Goal: Task Accomplishment & Management: Complete application form

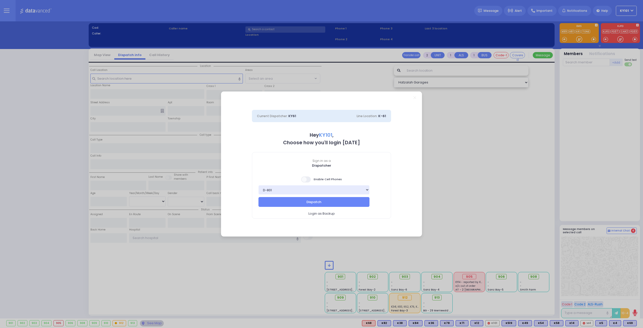
select select "14"
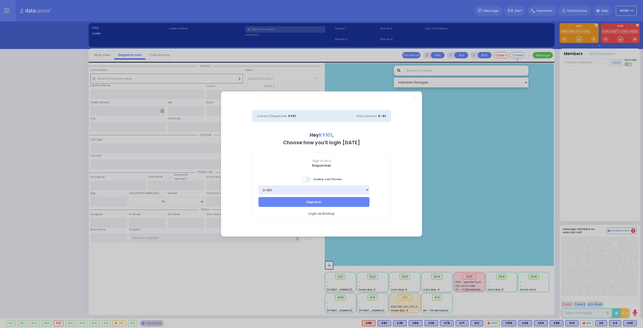
click at [308, 179] on span at bounding box center [306, 179] width 10 height 6
click at [50, 176] on input "checkbox" at bounding box center [50, 176] width 0 height 0
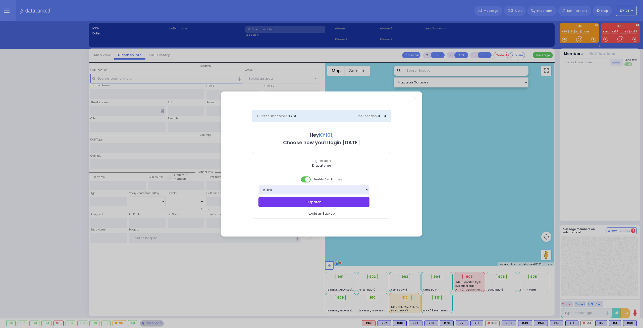
click at [326, 203] on button "Dispatch" at bounding box center [313, 202] width 111 height 10
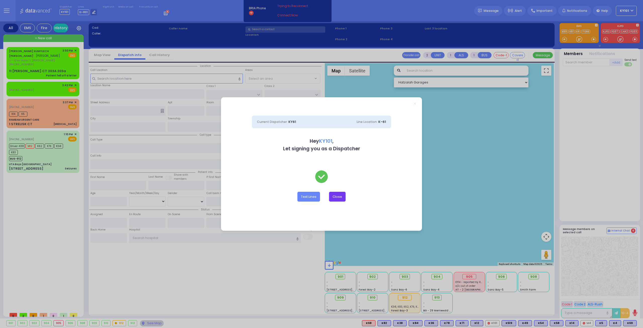
click at [342, 195] on button "Close" at bounding box center [337, 197] width 17 height 10
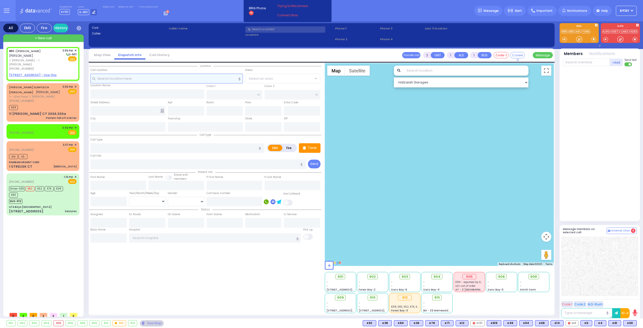
select select
radio input "true"
type input "[PERSON_NAME] [PERSON_NAME]"
type input "GLAUBER"
select select
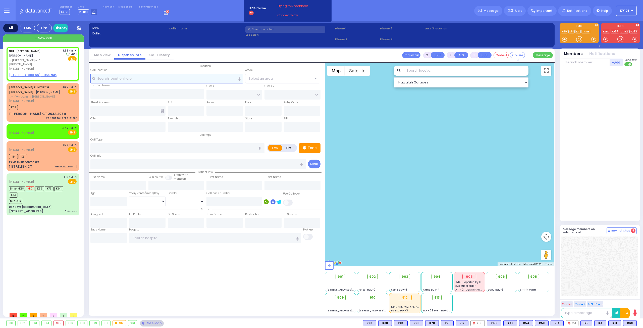
type input "15:55"
select select "Hatzalah Garages"
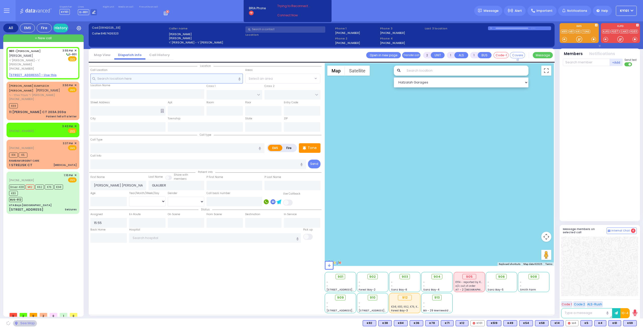
select select
radio input "true"
select select
select select "Hatzalah Garages"
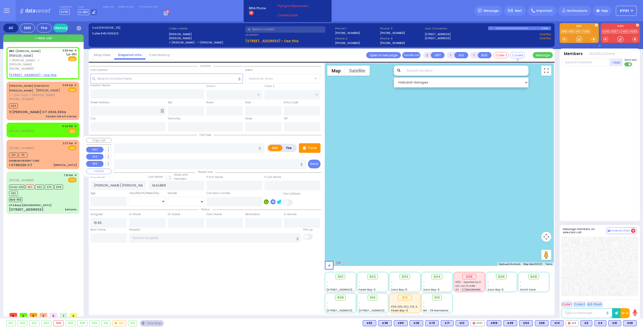
click at [40, 142] on div "[PHONE_NUMBER] 3:37 PM ✕ EMS" at bounding box center [43, 145] width 68 height 9
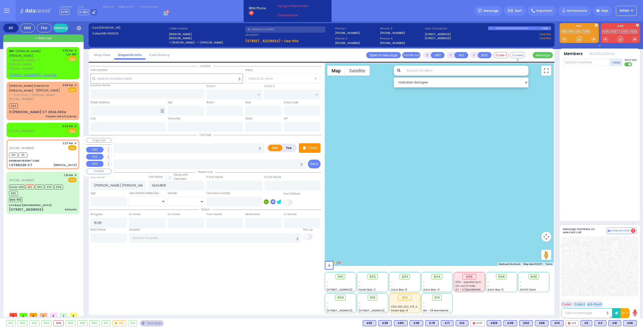
type input "0"
select select
type input "[MEDICAL_DATA]"
radio input "true"
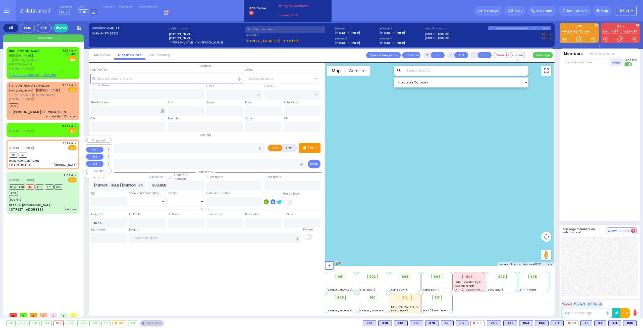
select select
type input "15:37"
type input "15:44"
type input "RAMBAM URGENT CARE"
type input "FOREST RD"
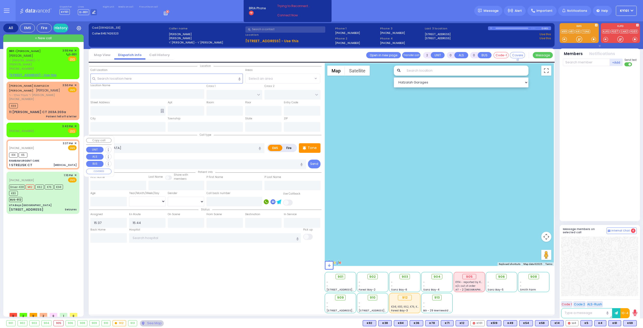
type input "1 STRELISK CT"
type input "[PERSON_NAME]"
type input "[US_STATE]"
type input "10950"
select select "Hatzalah Garages"
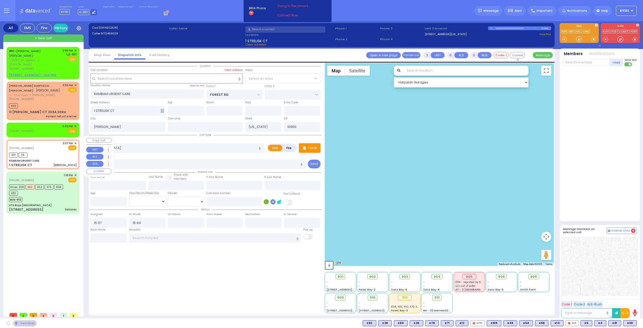
select select "MONROE"
click at [76, 141] on span "✕" at bounding box center [75, 143] width 2 height 4
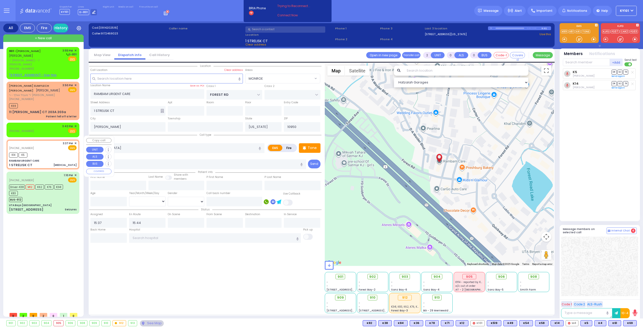
click at [76, 141] on span "✕" at bounding box center [75, 143] width 2 height 4
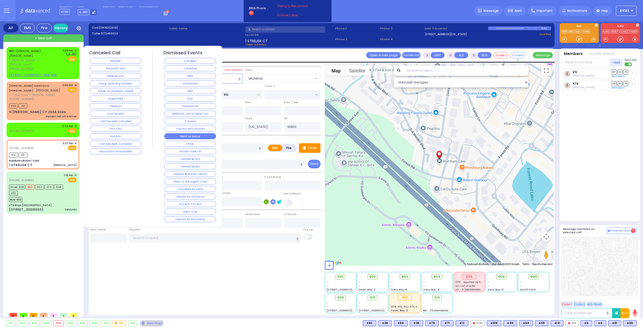
click at [197, 134] on button "Went to doctor" at bounding box center [190, 136] width 52 height 6
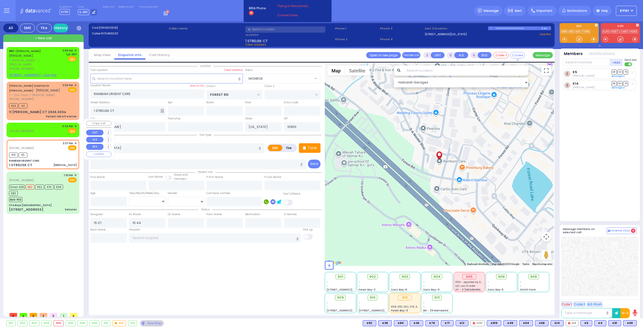
select select
radio input "true"
select select
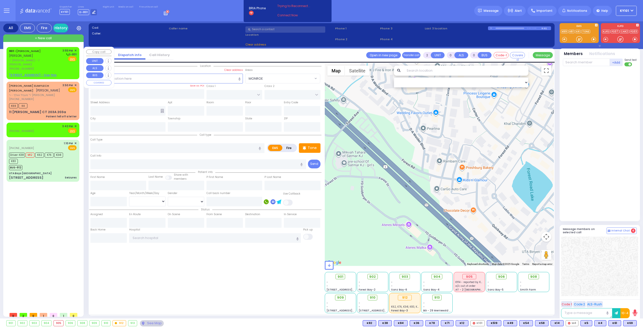
click at [76, 50] on span "✕" at bounding box center [75, 50] width 2 height 4
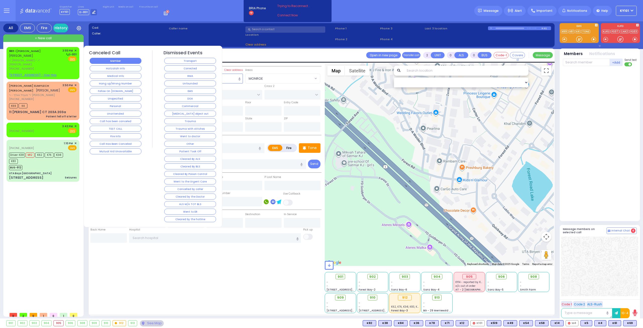
click at [111, 59] on button "Member" at bounding box center [116, 61] width 52 height 6
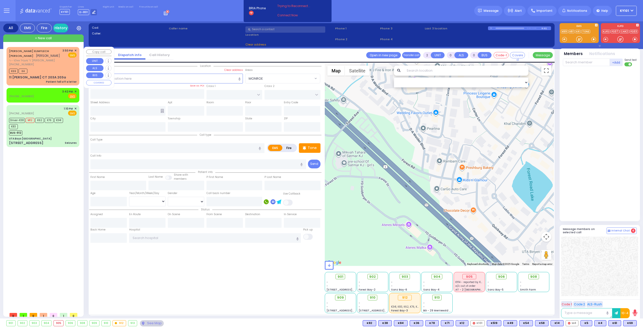
click at [36, 54] on span "[PERSON_NAME]" at bounding box center [48, 55] width 24 height 4
type input "1"
select select
type input "Patient fell off a letter"
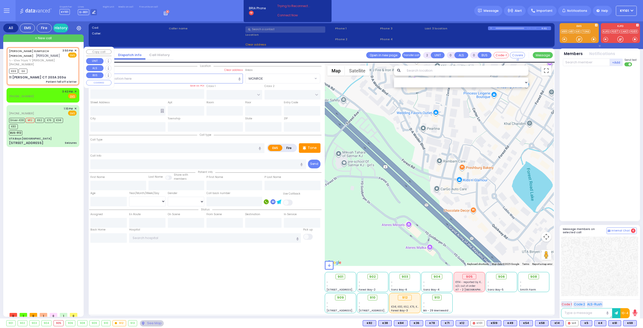
radio input "true"
type input "[PERSON_NAME]"
select select
type input "15:50"
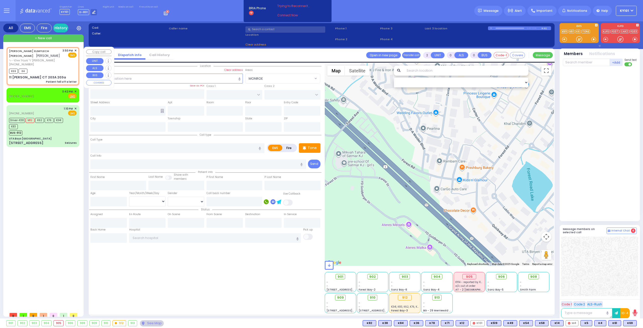
type input "15:55"
select select "Hatzalah Garages"
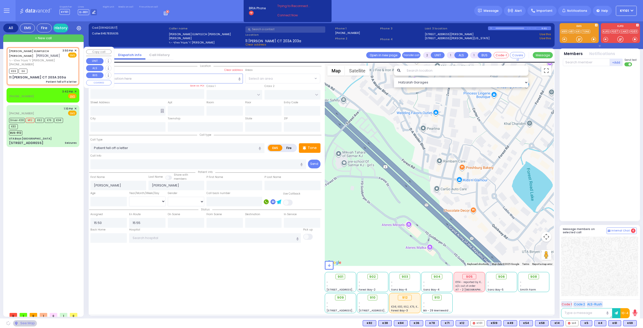
type input "ACRES RD"
type input "[STREET_ADDRESS][PERSON_NAME]"
type input "203a"
type input "Monroe"
type input "[US_STATE]"
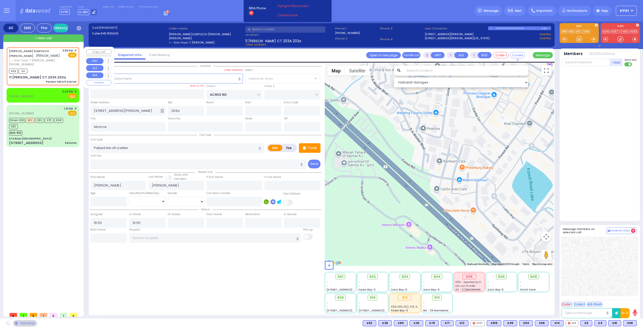
type input "10950"
select select "PALM TREE"
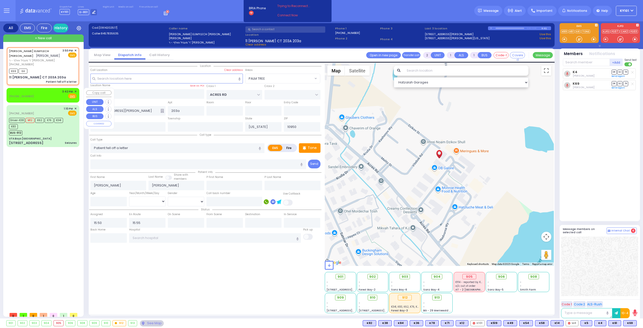
click at [76, 90] on span "✕" at bounding box center [75, 91] width 2 height 4
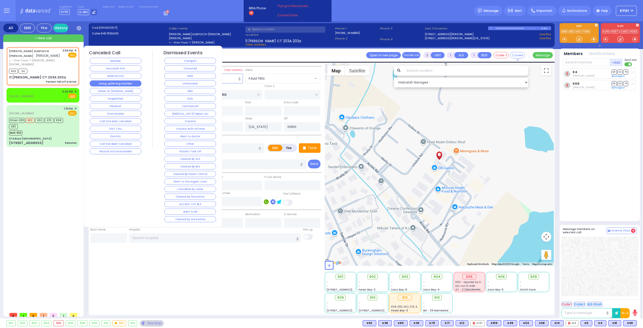
click at [121, 82] on button "Hang up/Wrong Number" at bounding box center [116, 83] width 52 height 6
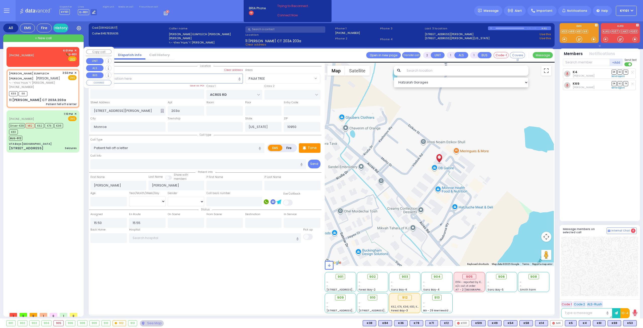
click at [35, 52] on div "[PHONE_NUMBER] 4:01 PM ✕ D-801 EMS" at bounding box center [43, 54] width 68 height 13
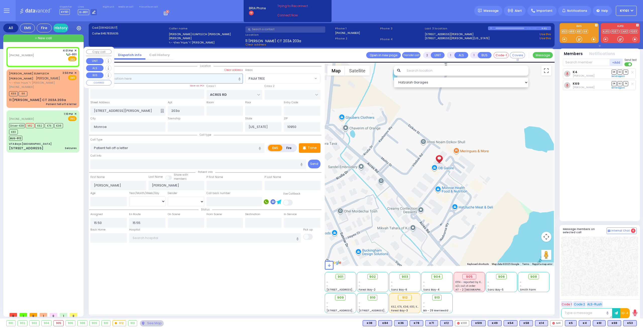
select select
radio input "true"
select select
type input "16:01"
select select "Hatzalah Garages"
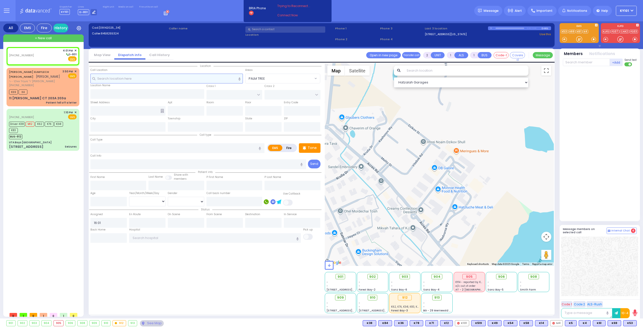
select select
radio input "true"
select select
select select "Hatzalah Garages"
click at [120, 76] on input "text" at bounding box center [166, 79] width 153 height 10
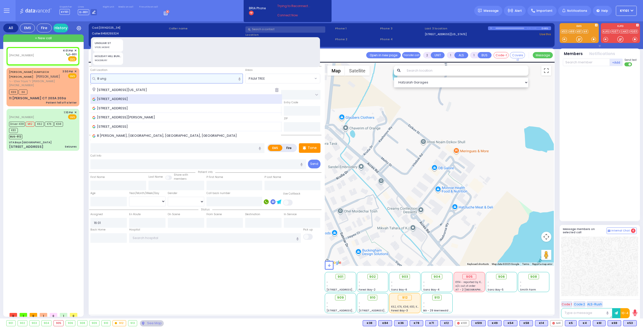
type input "8 ung"
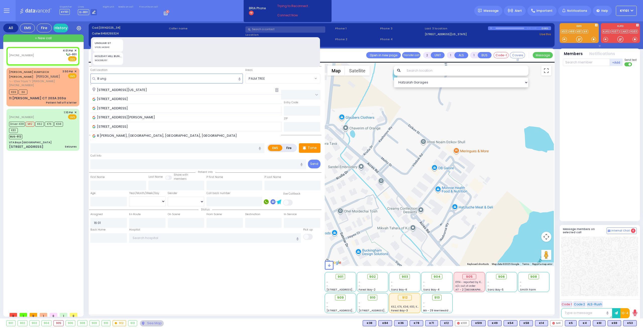
click at [151, 96] on div "[STREET_ADDRESS]" at bounding box center [186, 98] width 192 height 9
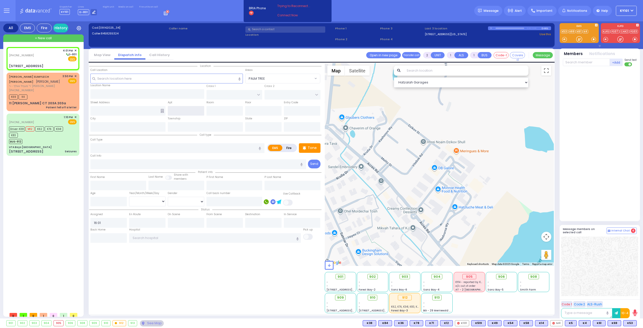
click at [186, 108] on input "text" at bounding box center [186, 111] width 36 height 10
select select
radio input "true"
select select
select select "Hatzalah Garages"
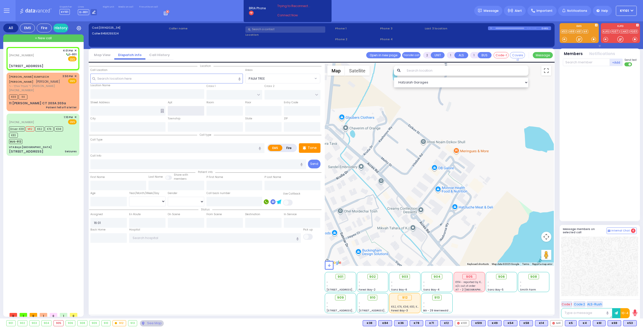
type input "[PERSON_NAME][GEOGRAPHIC_DATA]"
type input "[STREET_ADDRESS]"
type input "Monroe"
type input "[US_STATE]"
type input "10950"
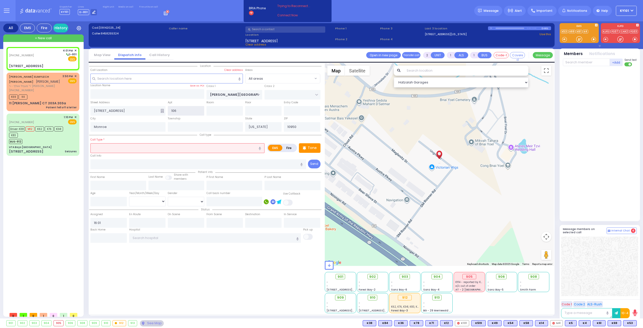
type input "106"
click at [169, 147] on input "text" at bounding box center [177, 148] width 174 height 10
select select
radio input "true"
select select
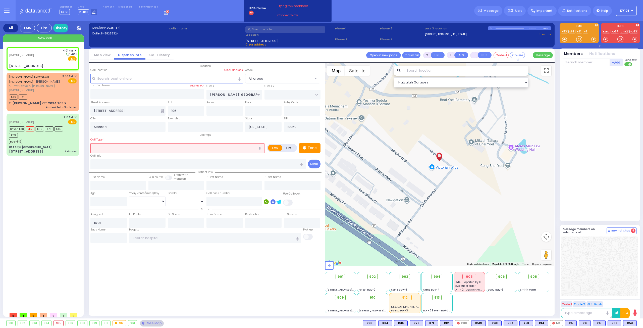
select select "Hatzalah Garages"
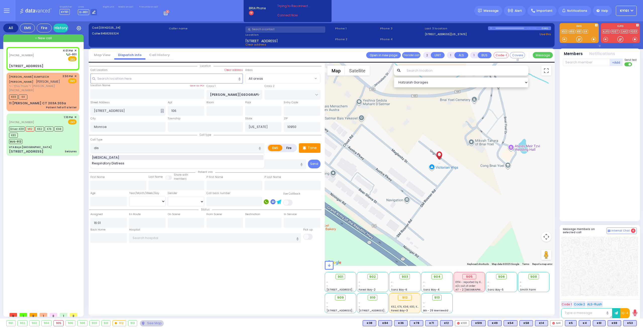
click at [161, 155] on div "[MEDICAL_DATA]" at bounding box center [177, 157] width 171 height 5
type input "[MEDICAL_DATA]"
type input "0"
click at [102, 199] on input "number" at bounding box center [108, 202] width 36 height 10
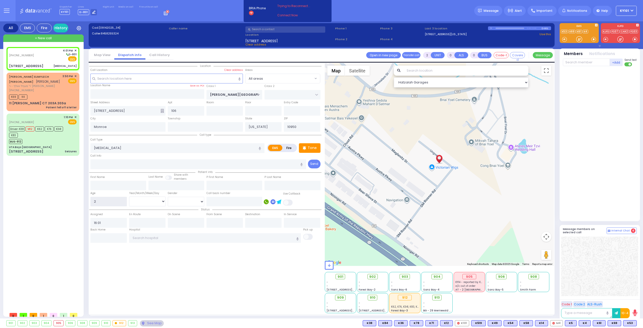
type input "2"
select select "Year"
select select
radio input "true"
select select
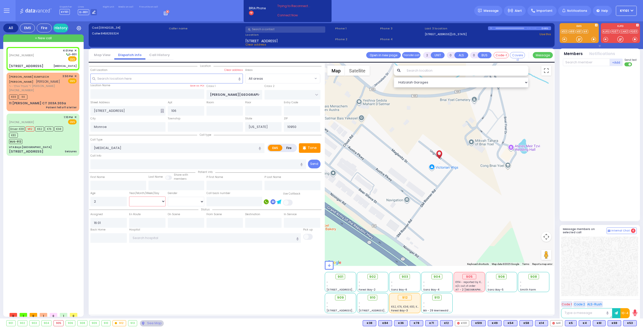
select select "Hatzalah Garages"
select select
radio input "true"
select select "Year"
select select "Hatzalah Garages"
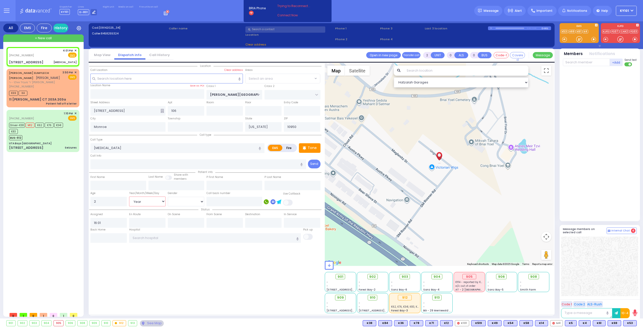
radio input "true"
select select "Year"
select select
select select "Hatzalah Garages"
select select
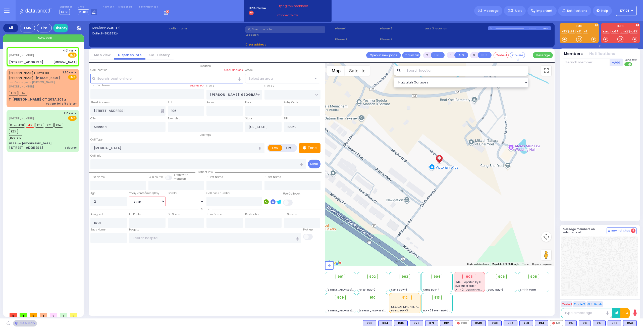
radio input "true"
select select "Year"
select select "Hatzalah Garages"
select select
radio input "true"
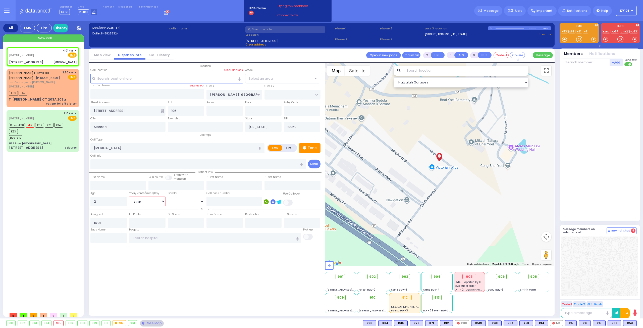
select select "Year"
select select "Hatzalah Garages"
click at [629, 323] on span "K89" at bounding box center [629, 323] width 13 height 6
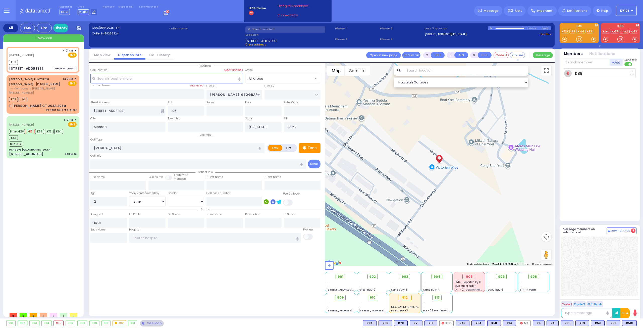
select select
radio input "true"
select select "Year"
type input "16:02"
select select "Hatzalah Garages"
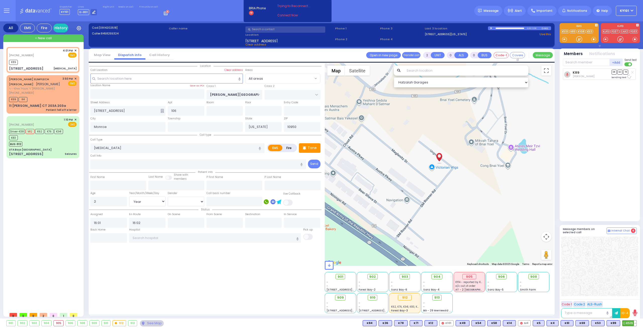
click at [626, 321] on span "K519" at bounding box center [629, 323] width 14 height 6
select select
radio input "true"
select select "Year"
select select "Hatzalah Garages"
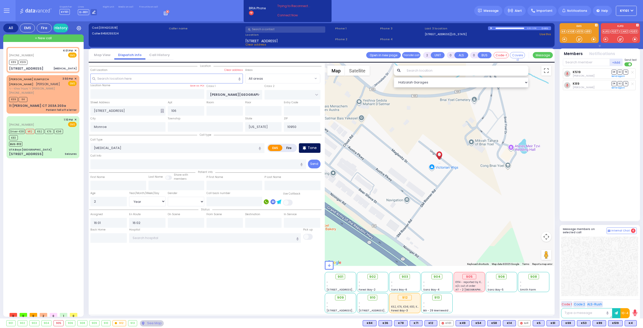
click at [312, 147] on p "Tone" at bounding box center [312, 147] width 9 height 5
click at [37, 82] on span "[PERSON_NAME]" at bounding box center [48, 84] width 24 height 4
type input "1"
select select
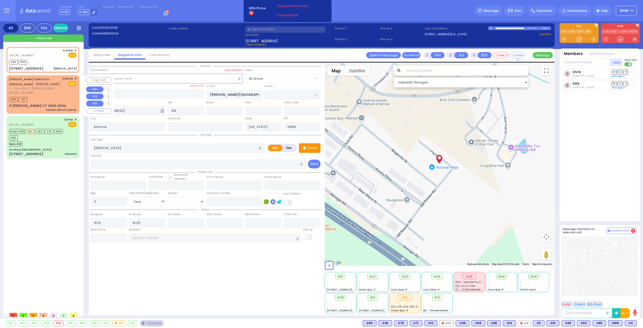
type input "Patient fell off a letter"
radio input "true"
type input "[PERSON_NAME]"
select select
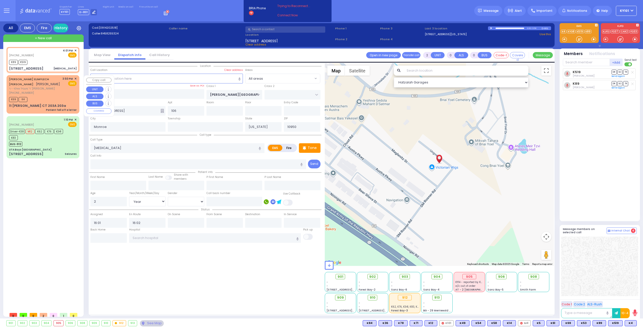
type input "15:50"
type input "15:55"
select select "Hatzalah Garages"
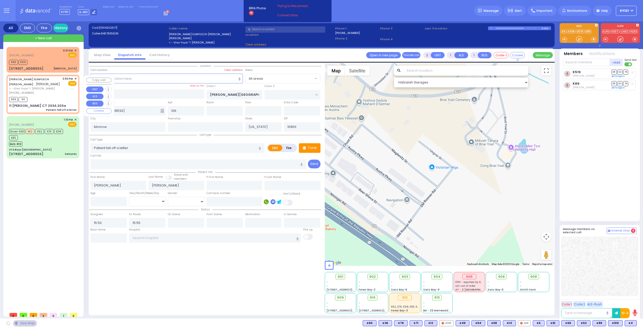
type input "ACRES RD"
type input "[STREET_ADDRESS][PERSON_NAME]"
type input "203a"
select select "PALM TREE"
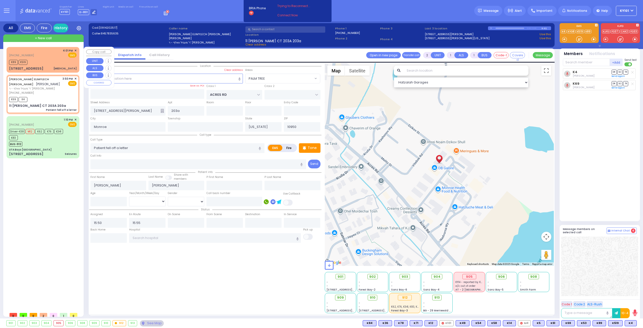
click at [49, 56] on div "[PHONE_NUMBER] 4:01 PM ✕ EMS" at bounding box center [43, 52] width 68 height 9
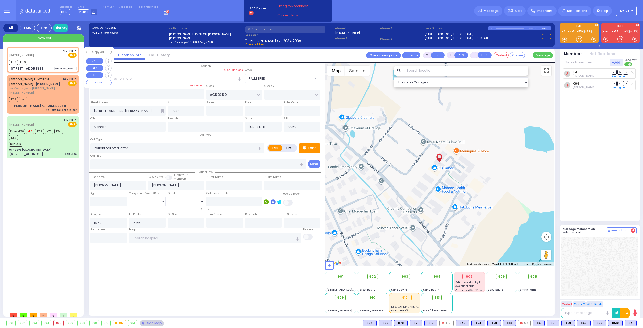
type input "0"
select select
type input "[MEDICAL_DATA]"
radio input "true"
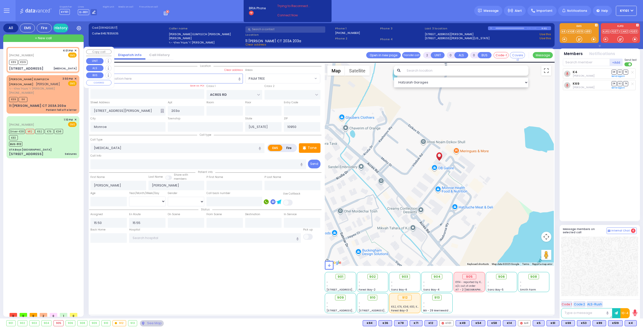
type input "2"
select select "Year"
type input "16:01"
type input "16:02"
type input "[PERSON_NAME][GEOGRAPHIC_DATA]"
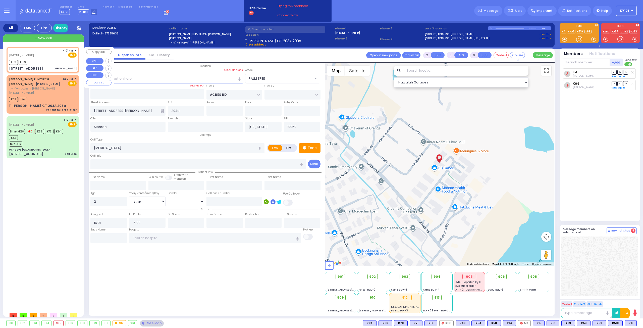
type input "[STREET_ADDRESS]"
type input "106"
select select "Hatzalah Garages"
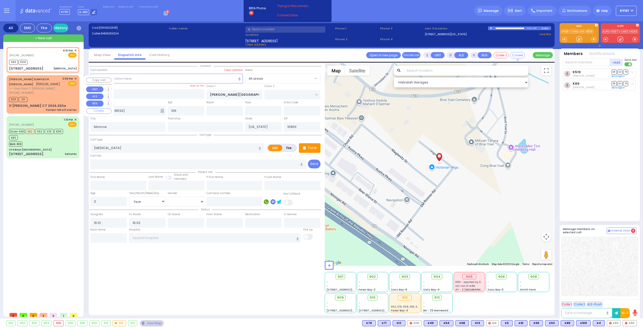
click at [28, 86] on div "[PERSON_NAME] ELIMYLECH [PERSON_NAME] [PERSON_NAME] [PERSON_NAME]' [PERSON_NAME…" at bounding box center [35, 86] width 52 height 18
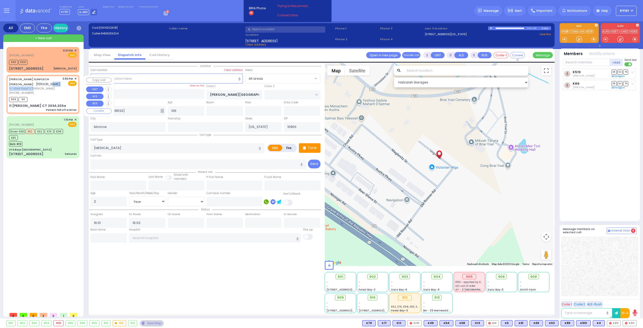
type input "1"
select select
type input "Patient fell off a letter"
radio input "true"
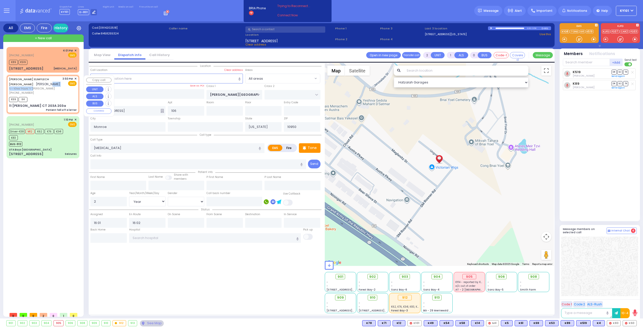
type input "[PERSON_NAME]"
select select
type input "15:50"
type input "15:55"
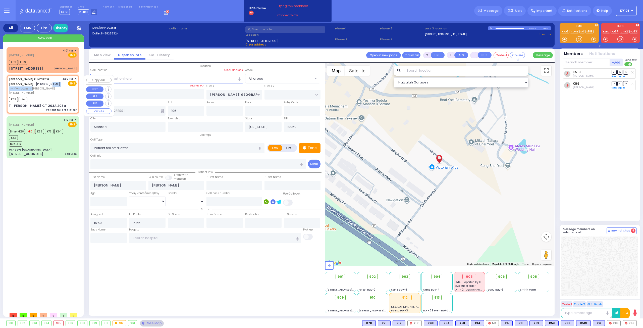
type input "ACRES RD"
type input "[STREET_ADDRESS][PERSON_NAME]"
type input "203a"
select select "Hatzalah Garages"
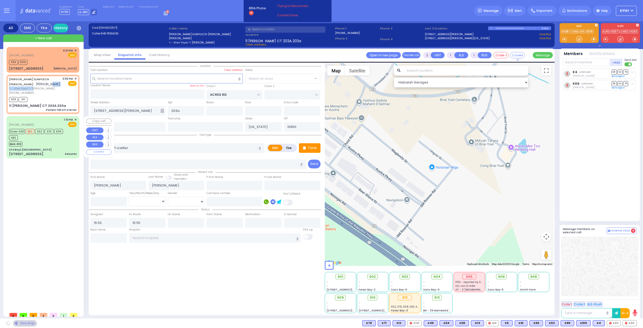
select select "PALM TREE"
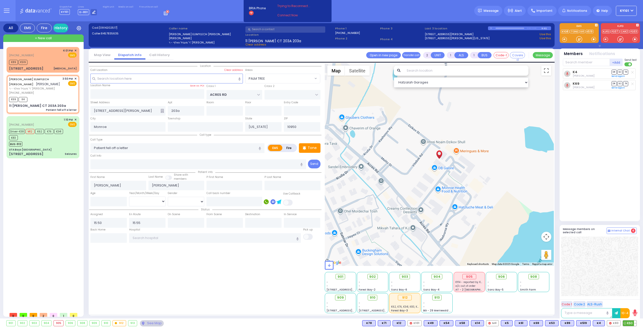
click at [630, 323] on span "K60" at bounding box center [630, 323] width 14 height 6
select select
radio input "true"
select select
select select "Hatzalah Garages"
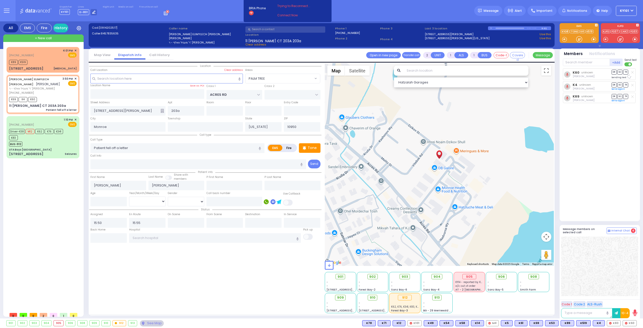
select select "PALM TREE"
click at [369, 277] on circle at bounding box center [368, 276] width 3 height 3
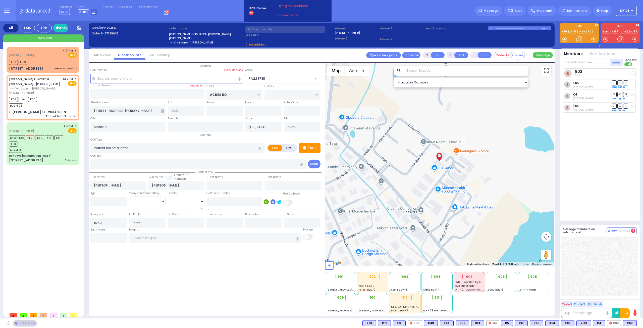
select select
radio input "true"
select select
select select "Hatzalah Garages"
select select "PALM TREE"
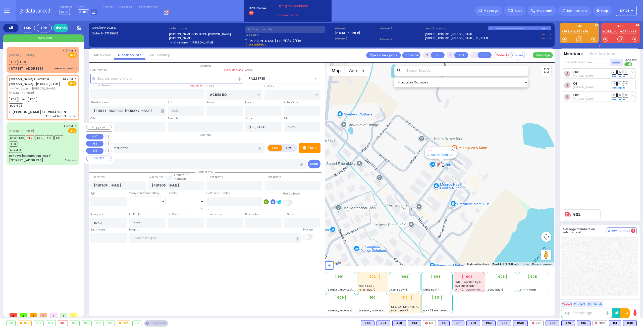
click at [47, 155] on div "UTA Boys [GEOGRAPHIC_DATA]" at bounding box center [43, 156] width 68 height 4
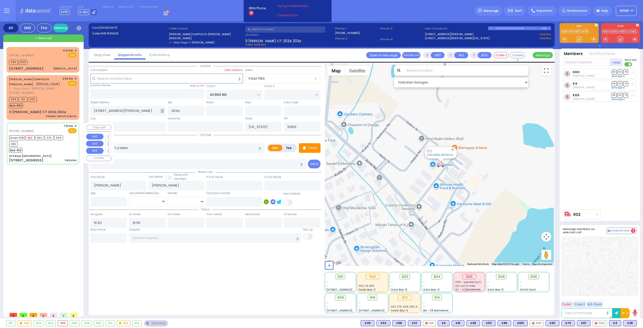
type input "6"
select select
type input "Seizures"
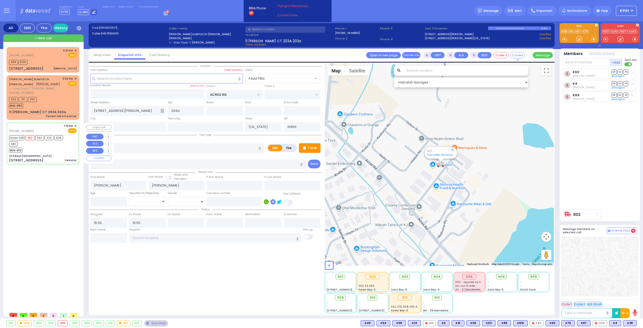
radio input "true"
type input "Bentzion"
type input "Koppel"
type input "13"
select select "Year"
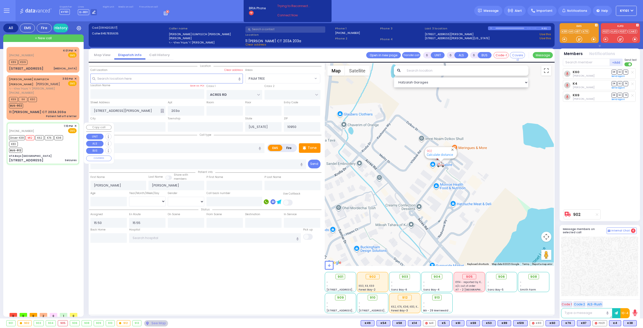
select select "[DEMOGRAPHIC_DATA]"
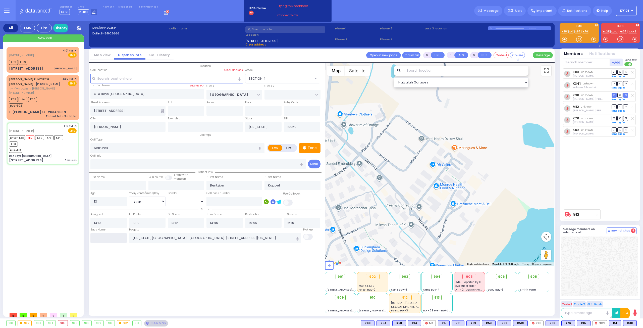
click at [107, 235] on input "text" at bounding box center [108, 238] width 36 height 10
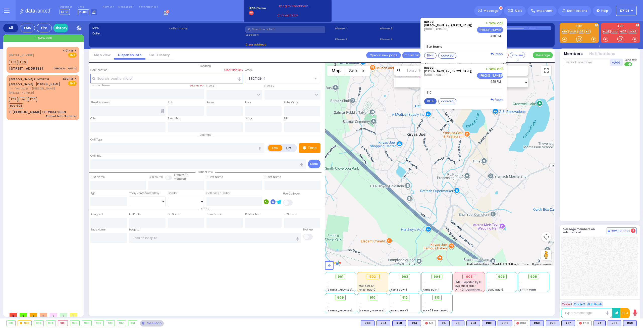
click at [431, 99] on button "10-4" at bounding box center [430, 101] width 12 height 6
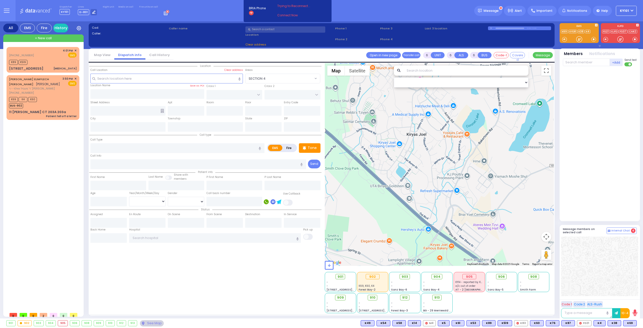
click at [0, 0] on button "Send" at bounding box center [0, 0] width 0 height 0
click at [37, 87] on span "ר' מעכיל וואלף - ר' [PERSON_NAME]" at bounding box center [35, 88] width 52 height 4
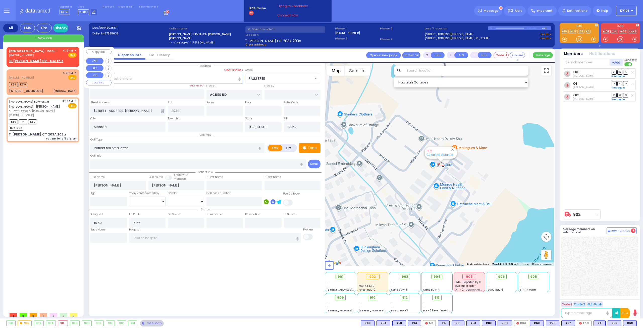
click at [26, 54] on body "Dashboard Home" at bounding box center [321, 164] width 643 height 328
click at [41, 55] on div "[DEMOGRAPHIC_DATA] - POOL - [PHONE_NUMBER] 4:19 PM ✕ Fire EMS" at bounding box center [43, 52] width 68 height 9
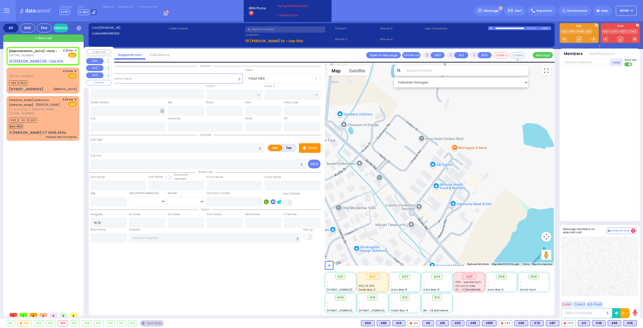
click at [76, 51] on span "✕" at bounding box center [75, 50] width 2 height 4
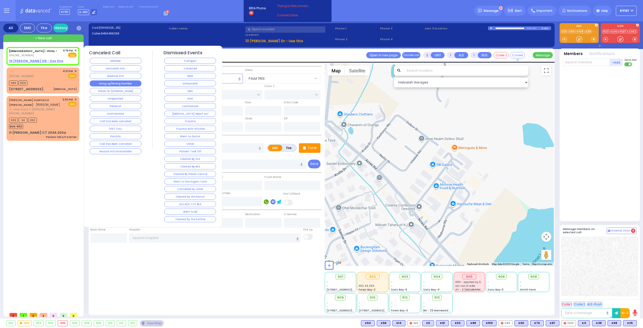
click at [117, 81] on button "Hang up/Wrong Number" at bounding box center [116, 83] width 52 height 6
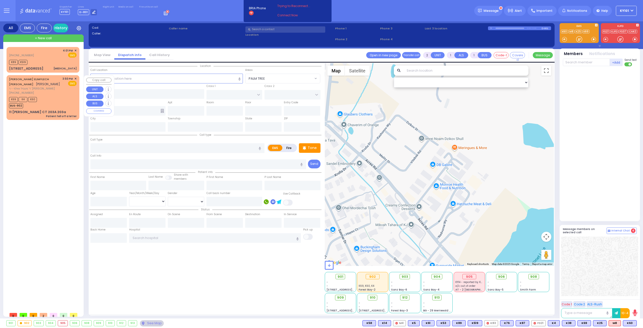
click at [30, 89] on span "ר' מעכיל וואלף - ר' [PERSON_NAME]" at bounding box center [35, 88] width 52 height 4
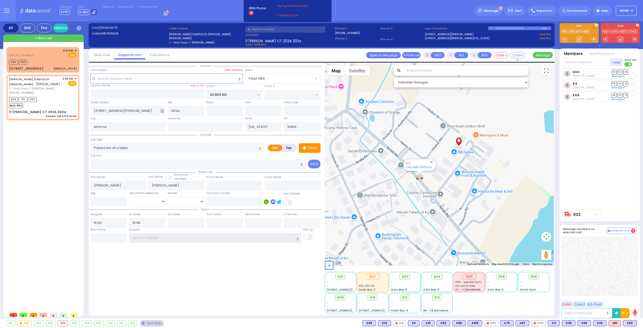
click at [187, 237] on input "text" at bounding box center [215, 238] width 172 height 10
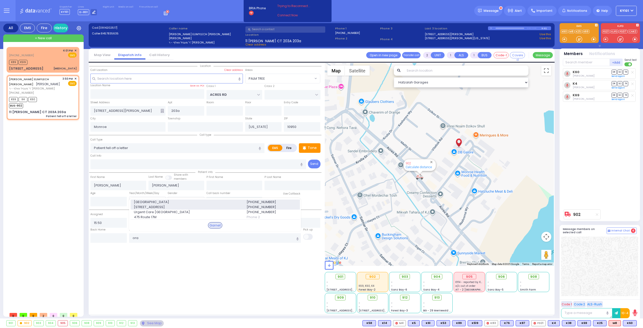
click at [162, 201] on span "[GEOGRAPHIC_DATA]" at bounding box center [187, 201] width 107 height 5
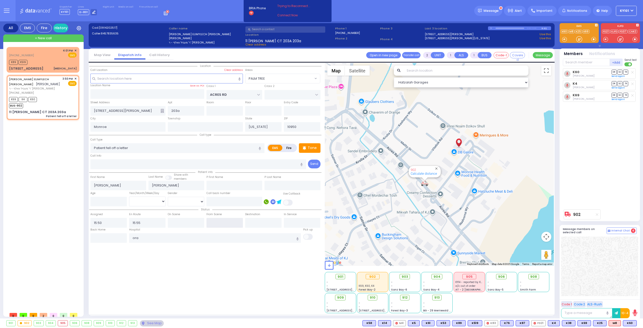
click at [218, 219] on input "text" at bounding box center [224, 223] width 36 height 10
click at [218, 218] on input "text" at bounding box center [224, 223] width 36 height 10
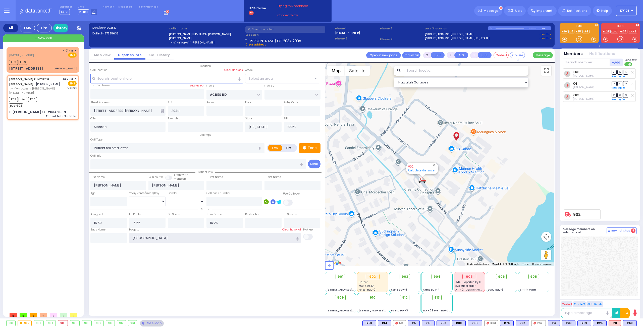
drag, startPoint x: 196, startPoint y: 236, endPoint x: 97, endPoint y: 247, distance: 99.2
click at [106, 245] on div "Location ZIP" at bounding box center [205, 188] width 232 height 250
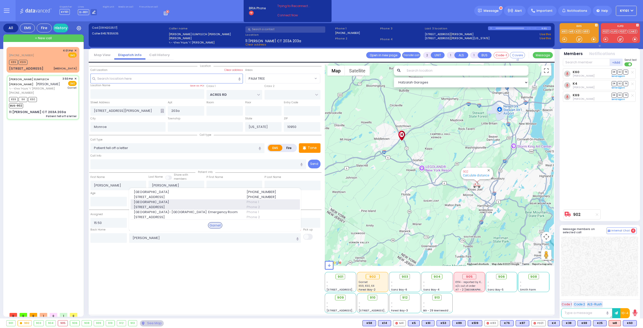
click at [193, 204] on span "[STREET_ADDRESS]" at bounding box center [187, 206] width 107 height 5
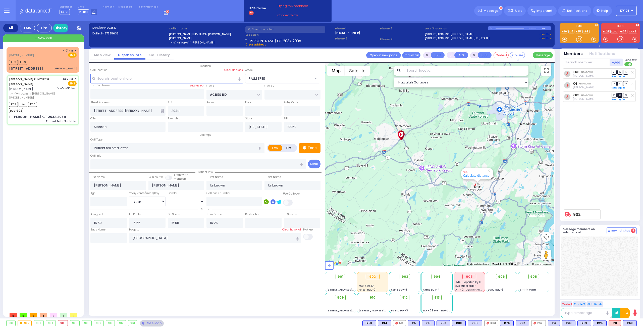
click at [619, 95] on span "SO" at bounding box center [619, 95] width 5 height 5
click at [613, 72] on span "DR" at bounding box center [613, 72] width 5 height 5
click at [625, 83] on span "TR" at bounding box center [625, 83] width 5 height 5
click at [76, 50] on span "✕" at bounding box center [75, 50] width 2 height 4
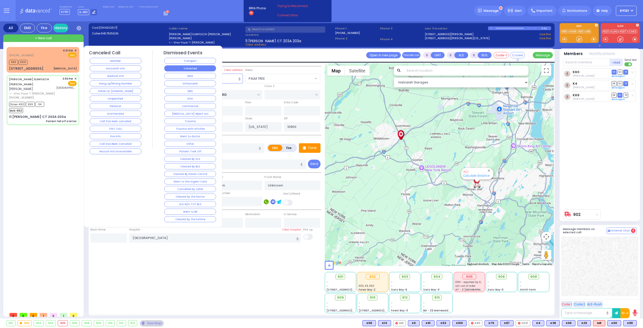
click at [199, 66] on button "Corrected" at bounding box center [190, 68] width 52 height 6
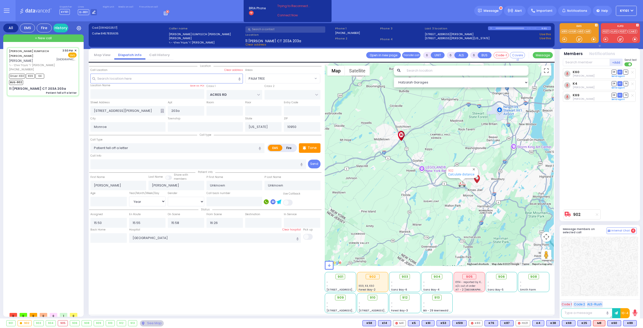
select select "PALM TREE"
select select "Year"
select select
radio input "true"
type input "Etel"
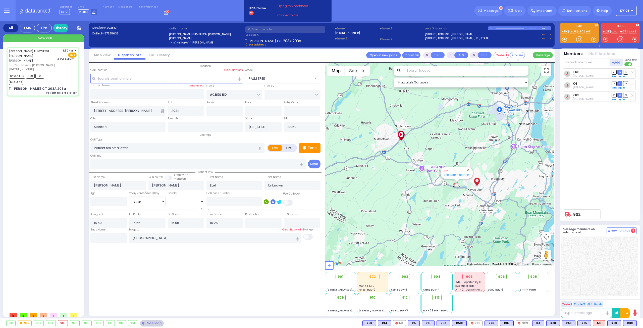
type input "Falkowitz"
type input "39"
select select "Year"
select select "[DEMOGRAPHIC_DATA]"
select select "Hatzalah Garages"
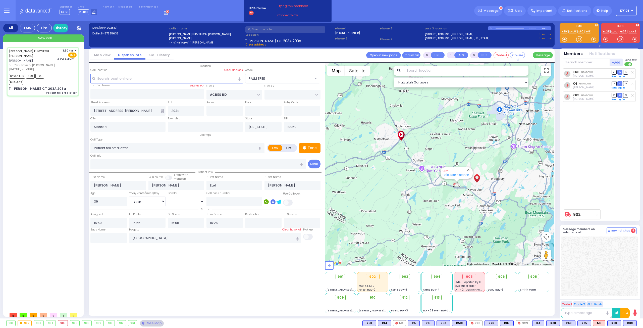
select select "PALM TREE"
select select
radio input "true"
select select "Year"
select select "[DEMOGRAPHIC_DATA]"
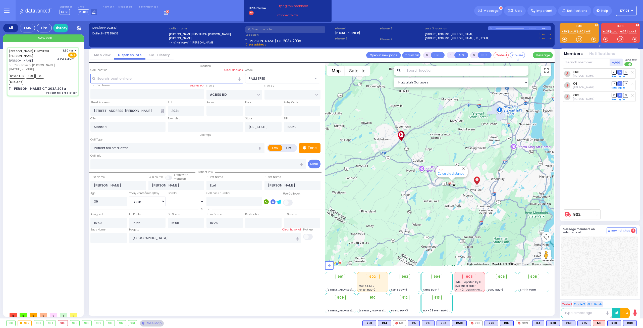
select select "Hatzalah Garages"
select select "PALM TREE"
select select
radio input "true"
select select "Year"
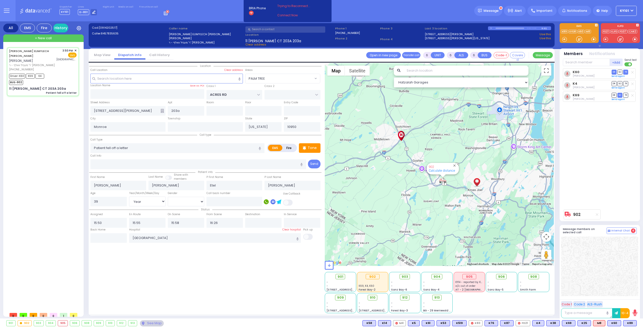
select select "[DEMOGRAPHIC_DATA]"
select select "Hatzalah Garages"
select select "PALM TREE"
select select
radio input "true"
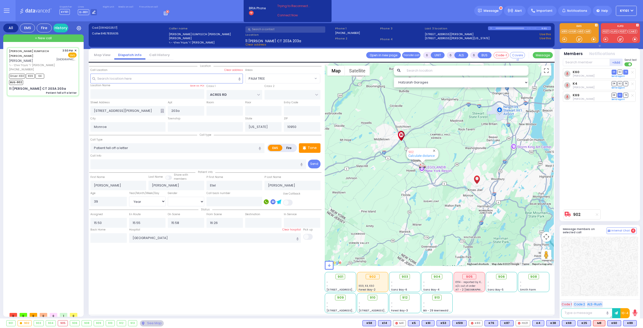
select select "Year"
select select "[DEMOGRAPHIC_DATA]"
select select "Hatzalah Garages"
radio input "true"
select select "Year"
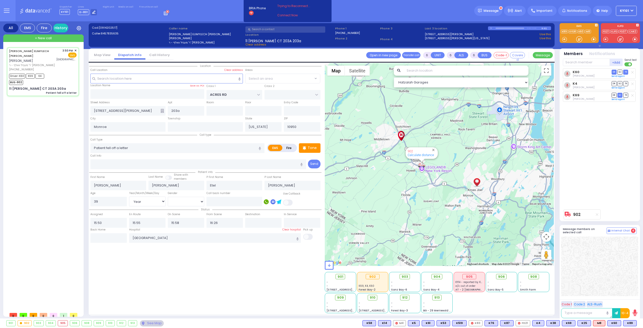
select select "[DEMOGRAPHIC_DATA]"
select select
select select "Hatzalah Garages"
select select "PALM TREE"
select select
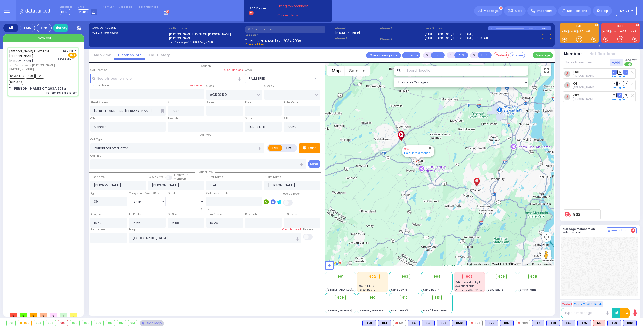
radio input "true"
select select "Year"
select select "[DEMOGRAPHIC_DATA]"
select select "Hatzalah Garages"
select select "PALM TREE"
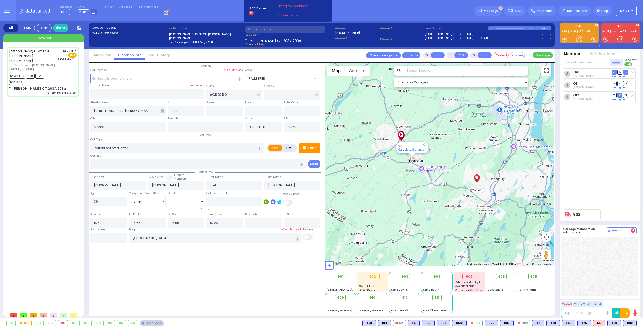
select select
radio input "true"
select select "Year"
select select "[DEMOGRAPHIC_DATA]"
select select "Hatzalah Garages"
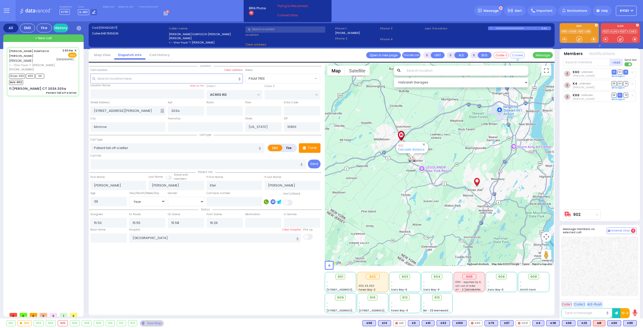
select select "PALM TREE"
select select
radio input "true"
select select "Year"
select select "[DEMOGRAPHIC_DATA]"
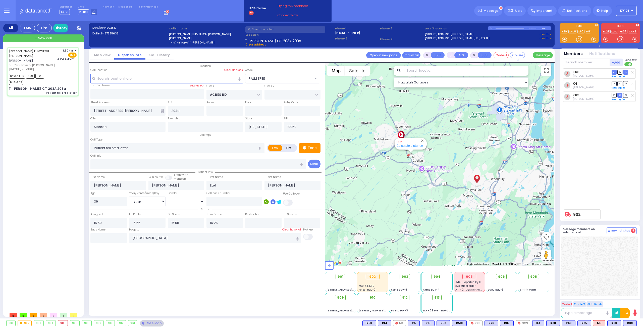
select select "Hatzalah Garages"
select select "PALM TREE"
select select
radio input "true"
select select "Year"
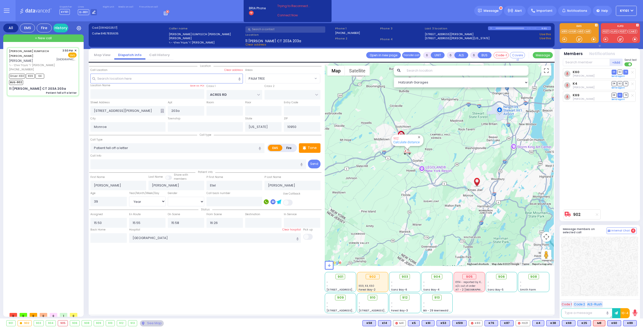
select select "[DEMOGRAPHIC_DATA]"
select select "Hatzalah Garages"
select select "PALM TREE"
select select
radio input "true"
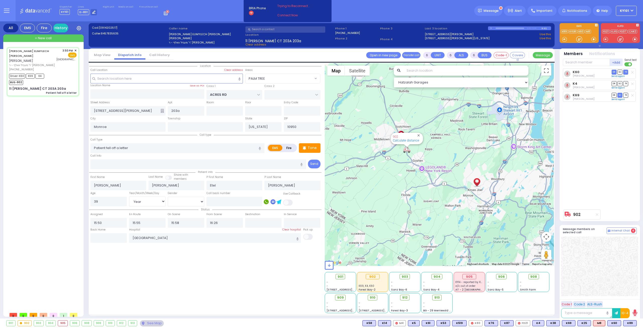
select select "Year"
select select "[DEMOGRAPHIC_DATA]"
select select "Hatzalah Garages"
select select "PALM TREE"
select select
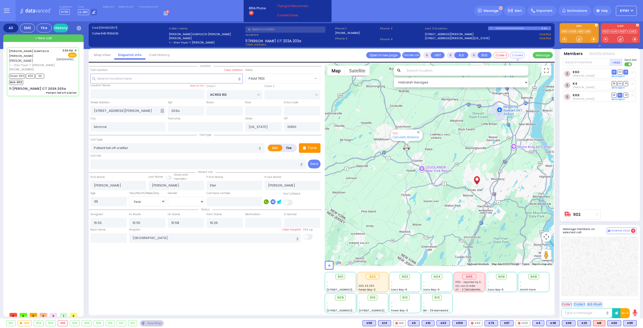
radio input "true"
select select "Year"
select select "[DEMOGRAPHIC_DATA]"
select select "Hatzalah Garages"
select select "PALM TREE"
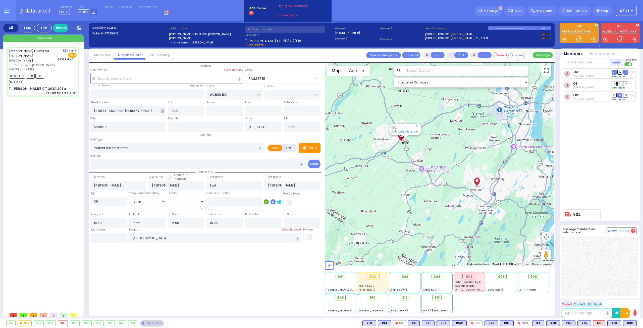
select select
radio input "true"
select select "Year"
select select "[DEMOGRAPHIC_DATA]"
select select "Hatzalah Garages"
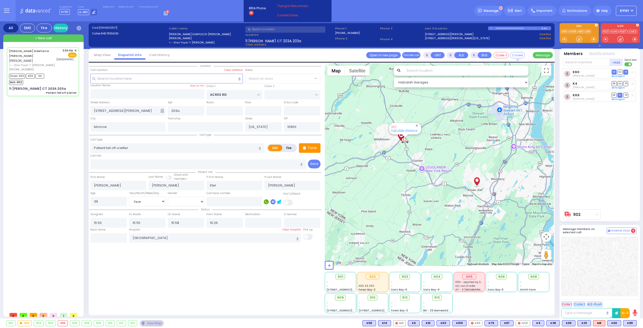
select select "PALM TREE"
select select
radio input "true"
select select "Year"
select select "[DEMOGRAPHIC_DATA]"
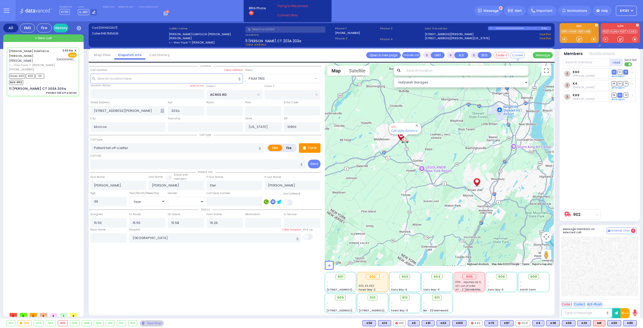
select select "Hatzalah Garages"
select select "PALM TREE"
select select
radio input "true"
select select "Year"
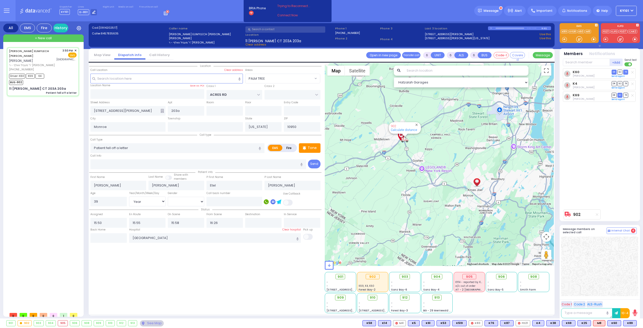
select select "[DEMOGRAPHIC_DATA]"
select select "Hatzalah Garages"
select select "PALM TREE"
select select
radio input "true"
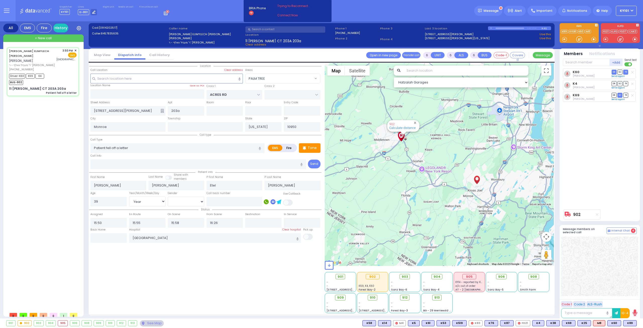
select select "Year"
select select "[DEMOGRAPHIC_DATA]"
select select "Hatzalah Garages"
select select
radio input "true"
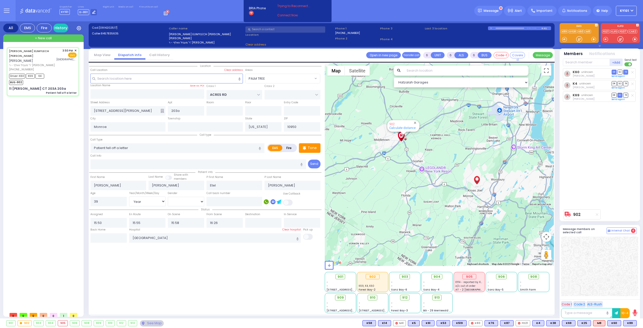
select select "Year"
select select "[DEMOGRAPHIC_DATA]"
select select "Hatzalah Garages"
select select "PALM TREE"
select select
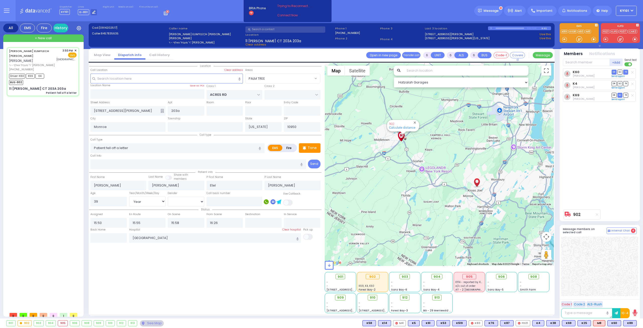
radio input "true"
select select "Year"
select select "[DEMOGRAPHIC_DATA]"
select select "Hatzalah Garages"
select select "PALM TREE"
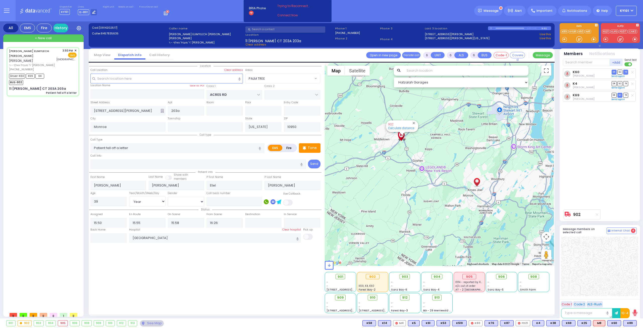
select select
radio input "true"
select select "Year"
select select "[DEMOGRAPHIC_DATA]"
select select "Hatzalah Garages"
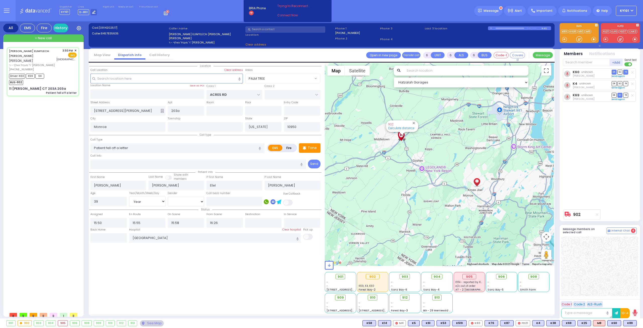
select select
radio input "true"
select select "Year"
select select "[DEMOGRAPHIC_DATA]"
select select "Hatzalah Garages"
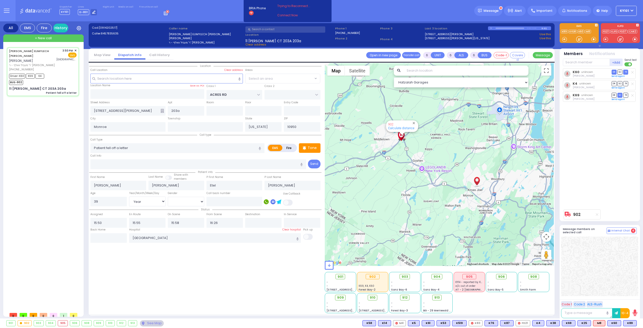
select select "PALM TREE"
select select
radio input "true"
select select "Year"
select select "[DEMOGRAPHIC_DATA]"
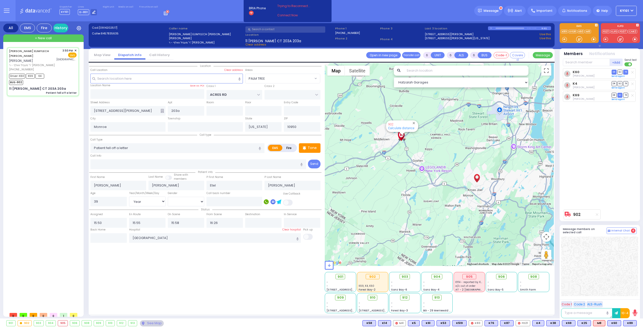
select select "Hatzalah Garages"
select select "PALM TREE"
select select
radio input "true"
select select "Year"
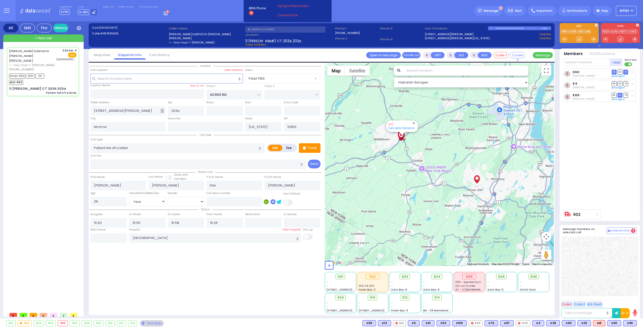
select select "[DEMOGRAPHIC_DATA]"
select select "Hatzalah Garages"
select select "PALM TREE"
select select
radio input "true"
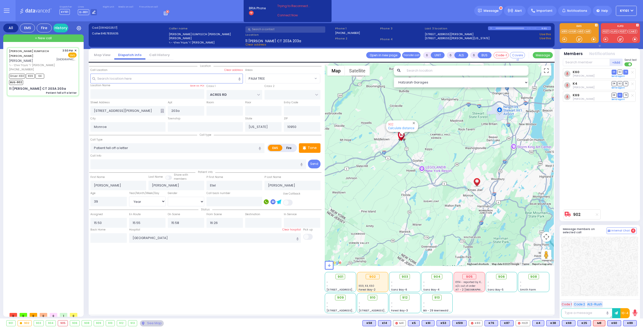
select select "Year"
select select "[DEMOGRAPHIC_DATA]"
select select "Hatzalah Garages"
select select "PALM TREE"
select select
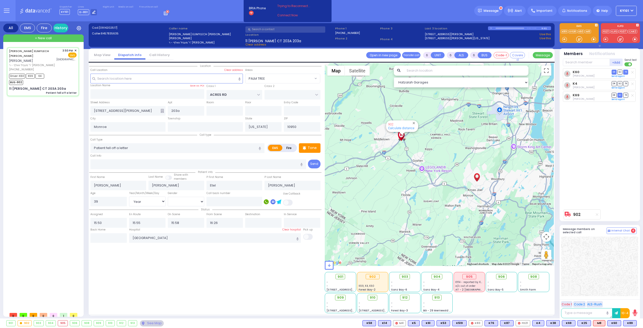
radio input "true"
select select "Year"
select select "[DEMOGRAPHIC_DATA]"
select select "Hatzalah Garages"
select select "PALM TREE"
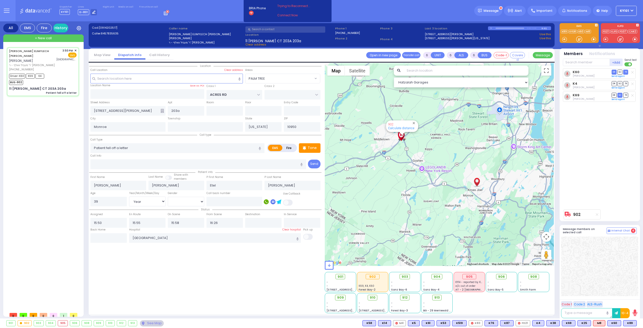
select select
radio input "true"
select select "Year"
select select "[DEMOGRAPHIC_DATA]"
select select "Hatzalah Garages"
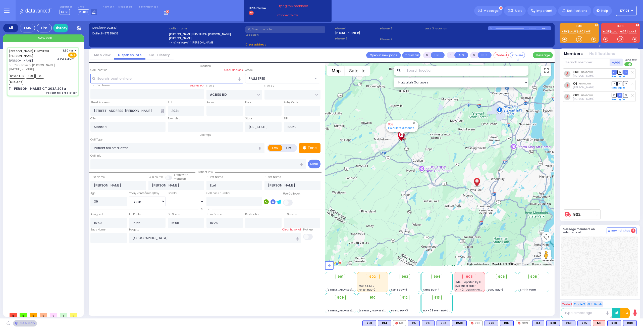
select select "PALM TREE"
select select
radio input "true"
select select "Year"
select select "[DEMOGRAPHIC_DATA]"
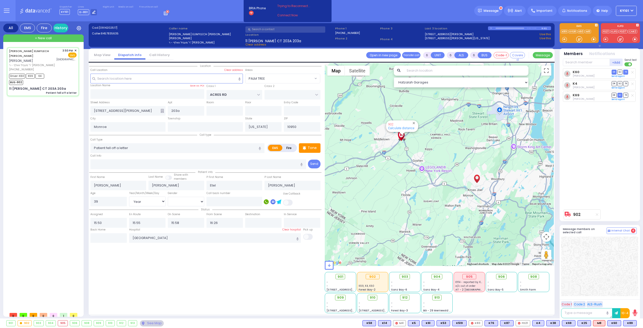
select select "Hatzalah Garages"
select select "PALM TREE"
select select
radio input "true"
select select "Year"
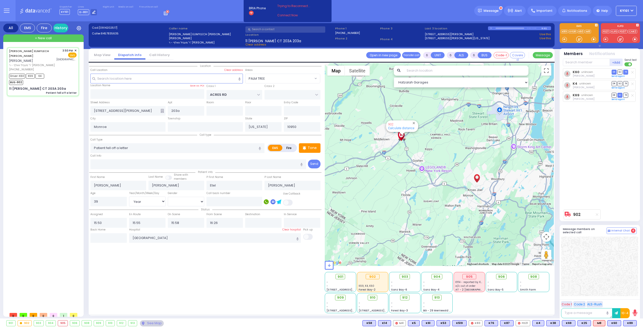
select select "[DEMOGRAPHIC_DATA]"
select select "Hatzalah Garages"
select select "PALM TREE"
select select
radio input "true"
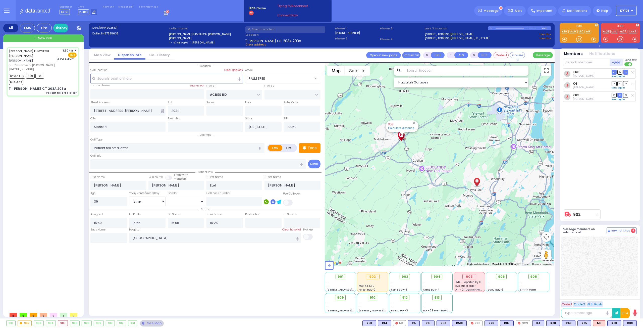
select select "Year"
select select "[DEMOGRAPHIC_DATA]"
select select "Hatzalah Garages"
select select "PALM TREE"
select select
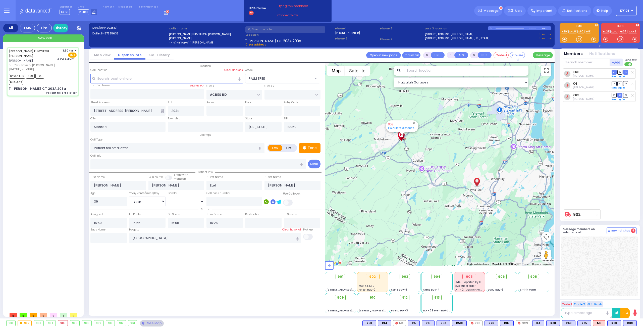
radio input "true"
select select "Year"
select select "[DEMOGRAPHIC_DATA]"
select select "Hatzalah Garages"
select select "PALM TREE"
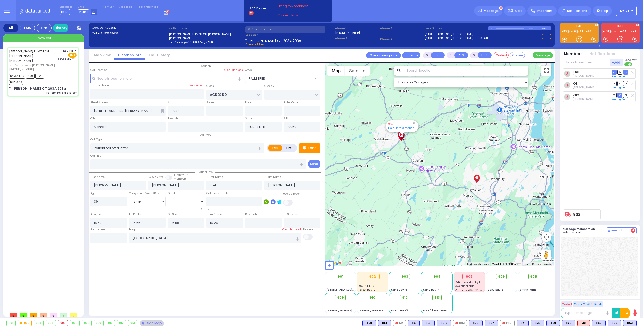
select select
radio input "true"
select select "Year"
select select "[DEMOGRAPHIC_DATA]"
select select "Hatzalah Garages"
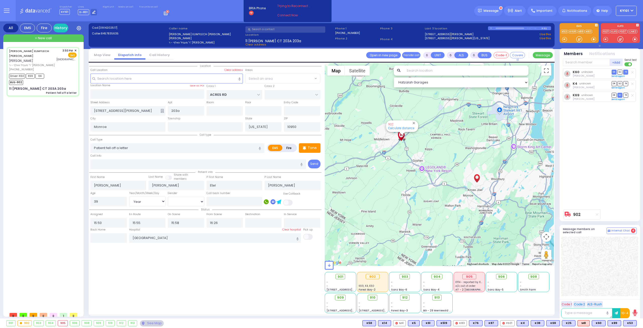
select select "PALM TREE"
select select
radio input "true"
select select "Year"
select select "[DEMOGRAPHIC_DATA]"
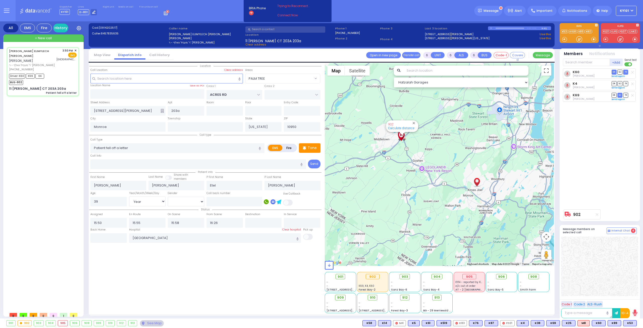
select select "Hatzalah Garages"
select select "PALM TREE"
select select
radio input "true"
select select "Year"
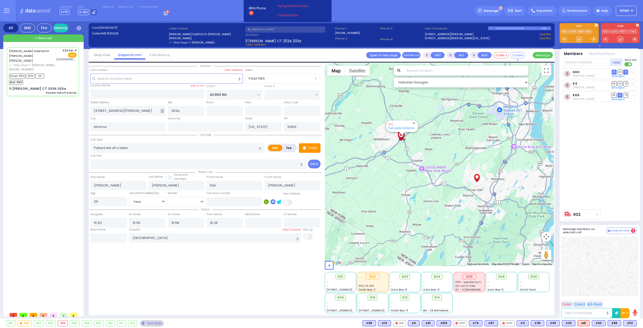
select select "[DEMOGRAPHIC_DATA]"
select select "Hatzalah Garages"
select select "PALM TREE"
select select
radio input "true"
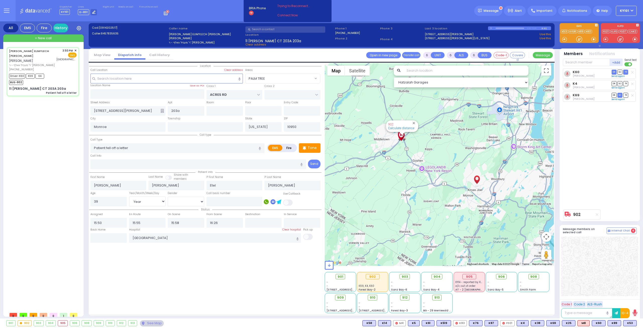
select select "Year"
select select "[DEMOGRAPHIC_DATA]"
select select "Hatzalah Garages"
select select "PALM TREE"
select select
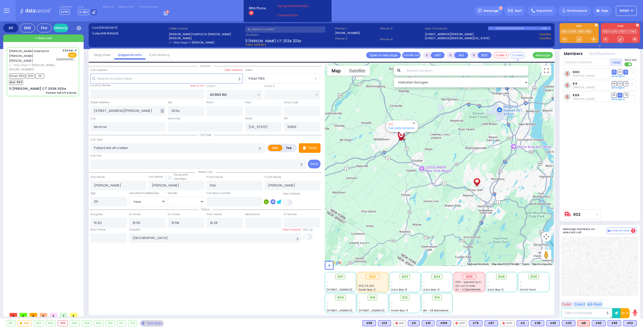
radio input "true"
select select "Year"
select select "[DEMOGRAPHIC_DATA]"
select select "Hatzalah Garages"
select select "PALM TREE"
